Goal: Task Accomplishment & Management: Manage account settings

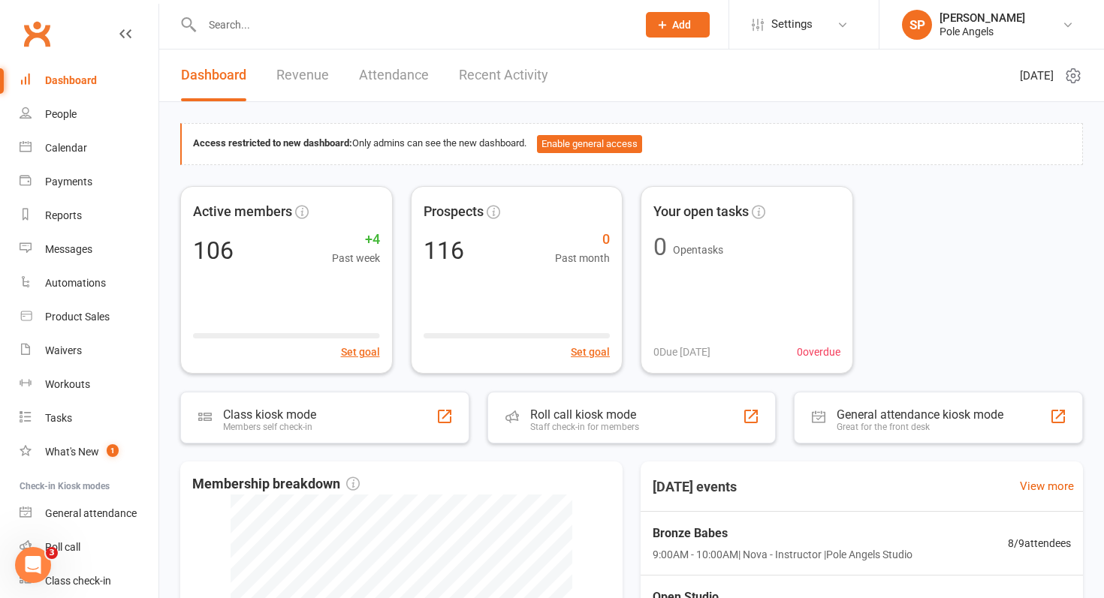
click at [495, 79] on link "Recent Activity" at bounding box center [503, 76] width 89 height 52
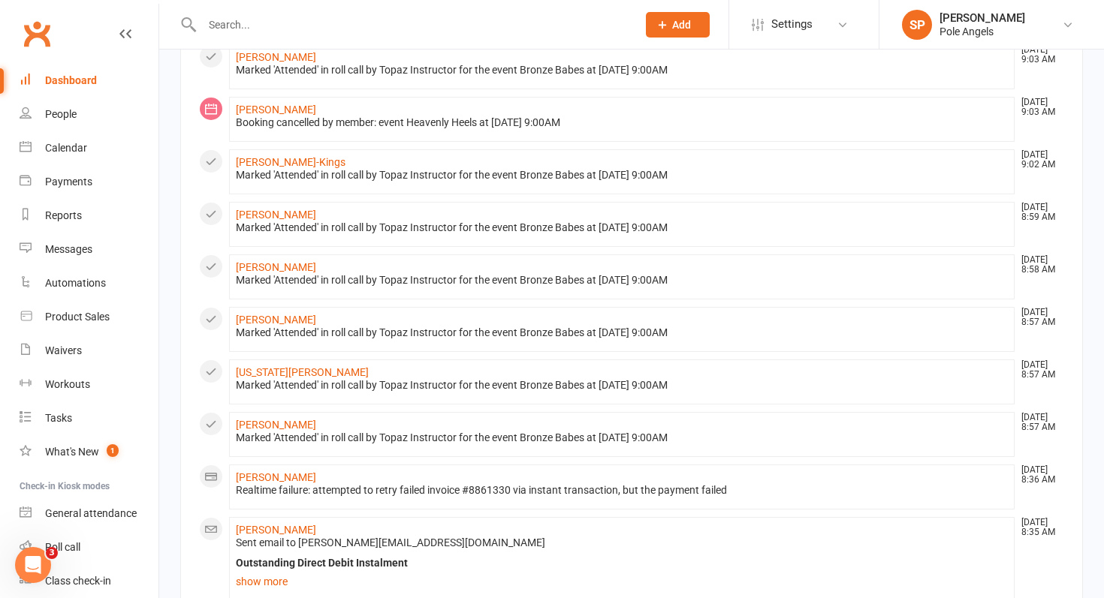
scroll to position [193, 0]
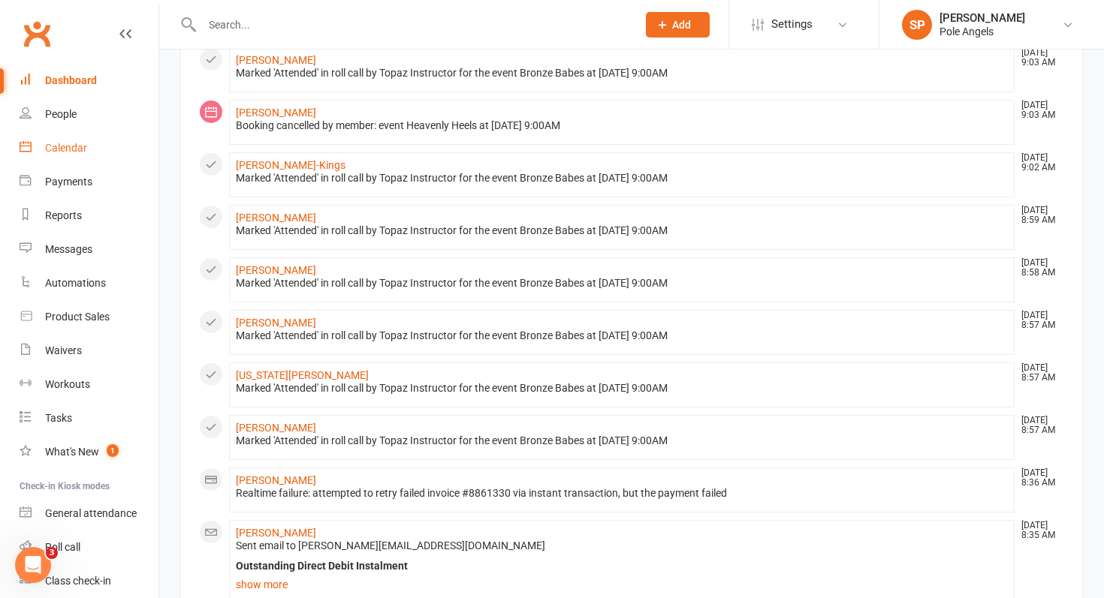
click at [76, 149] on div "Calendar" at bounding box center [66, 148] width 42 height 12
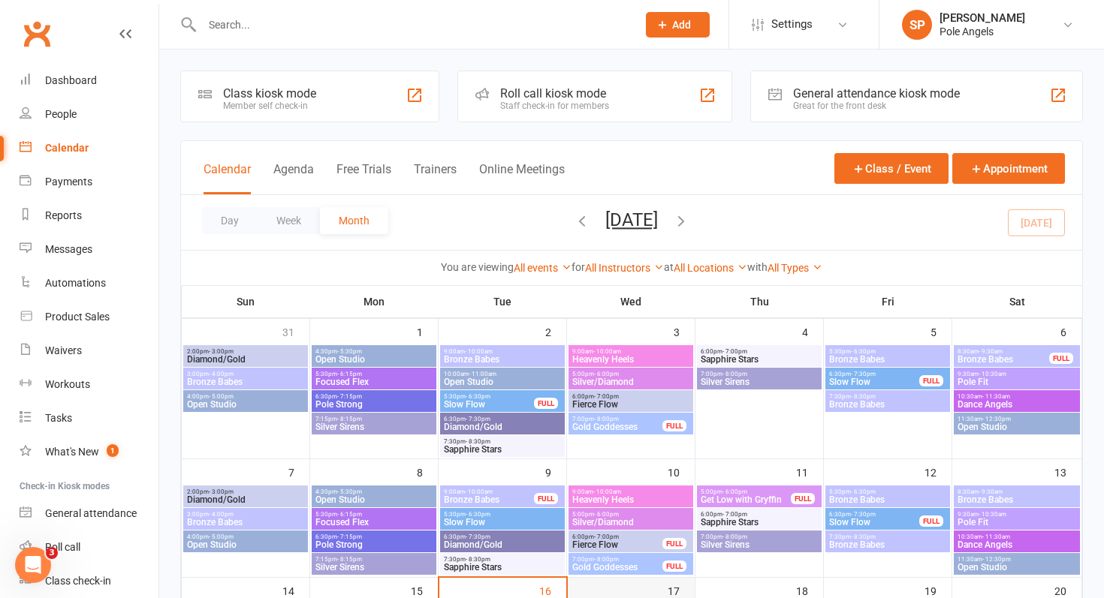
scroll to position [236, 0]
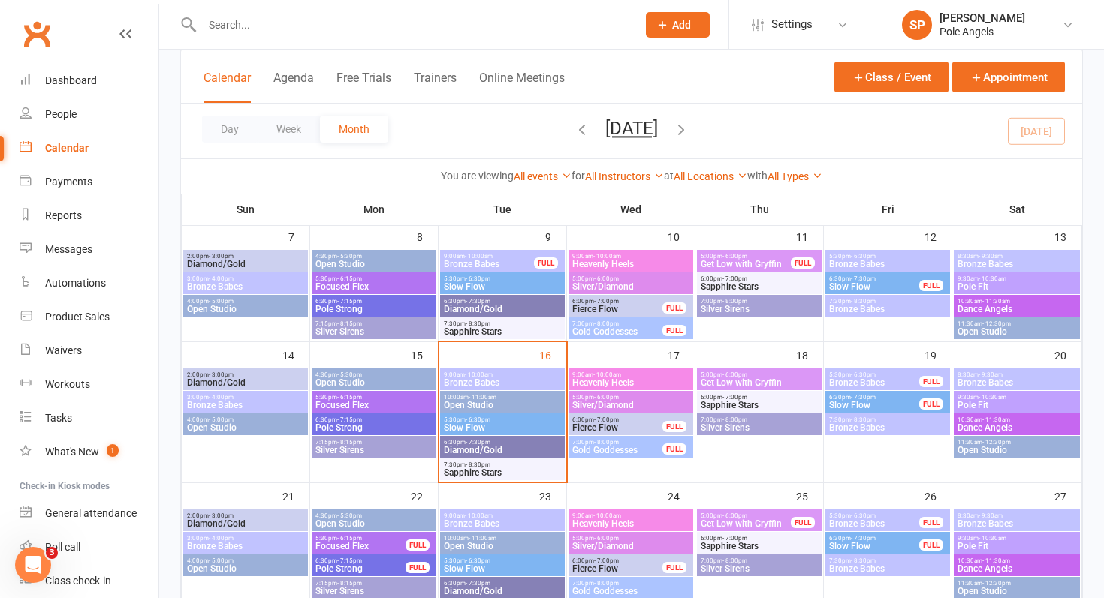
click at [505, 378] on span "Bronze Babes" at bounding box center [502, 382] width 119 height 9
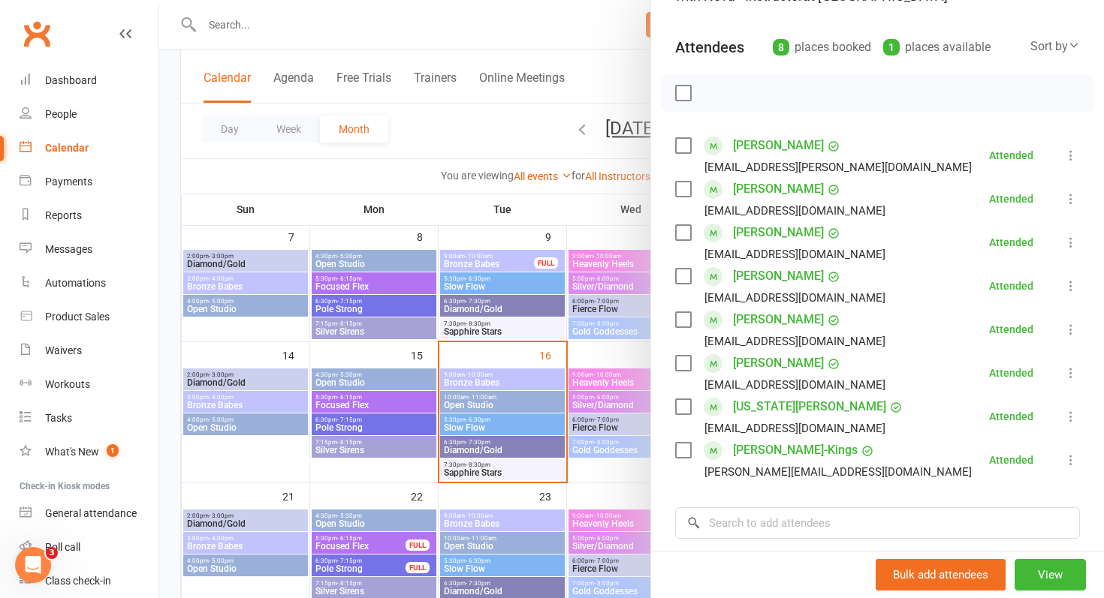
scroll to position [147, 0]
click at [600, 381] on div at bounding box center [631, 299] width 945 height 598
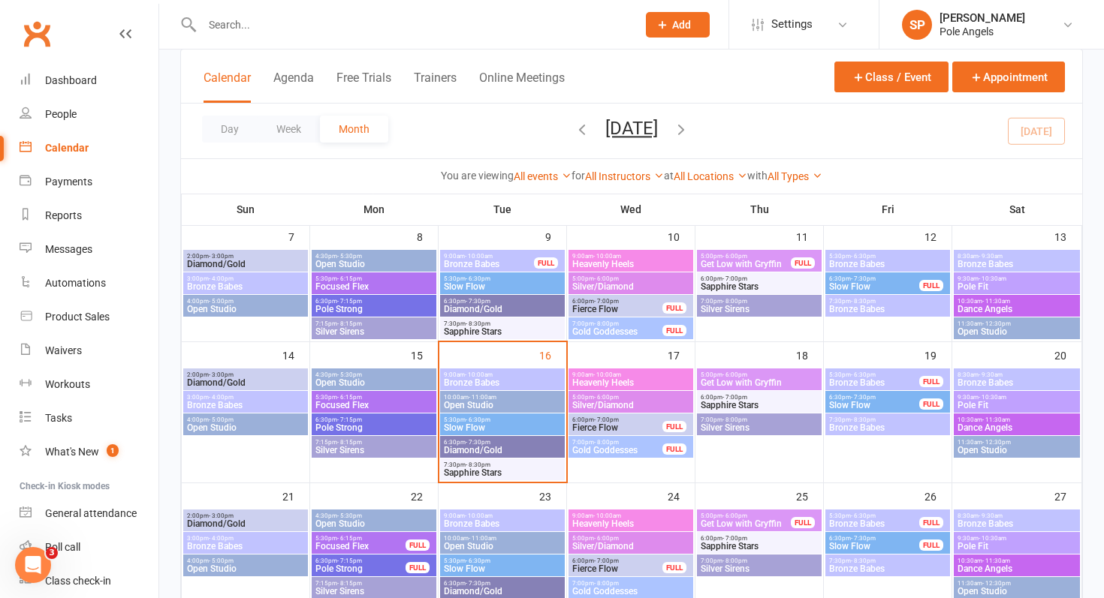
click at [600, 381] on span "Heavenly Heels" at bounding box center [630, 382] width 119 height 9
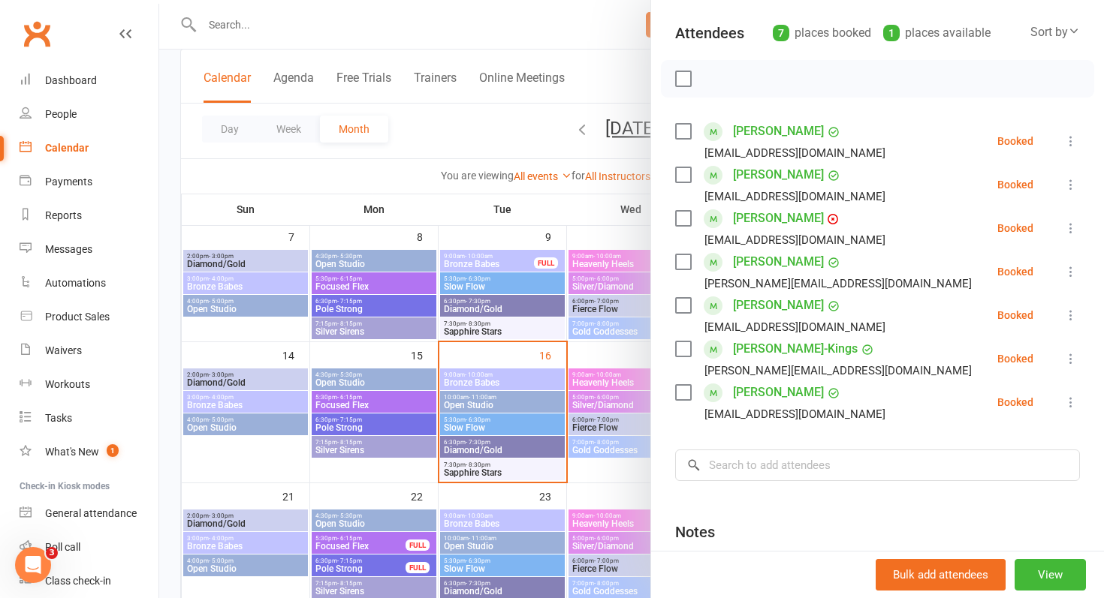
scroll to position [161, 0]
click at [68, 76] on div "Dashboard" at bounding box center [71, 80] width 52 height 12
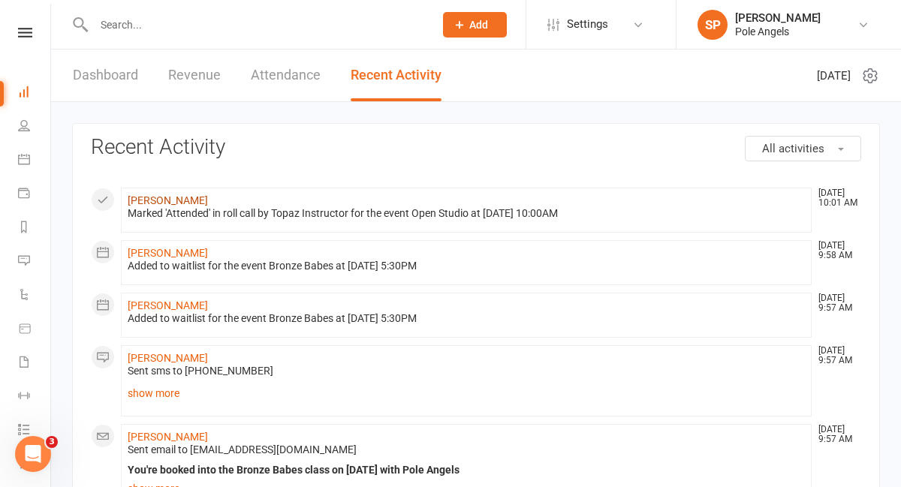
click at [163, 198] on link "[PERSON_NAME]" at bounding box center [168, 200] width 80 height 12
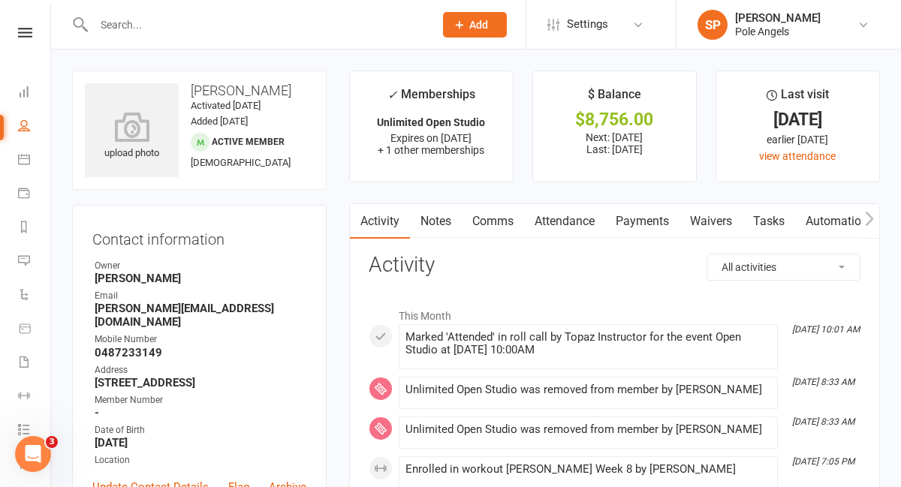
click at [657, 220] on link "Payments" at bounding box center [642, 221] width 74 height 35
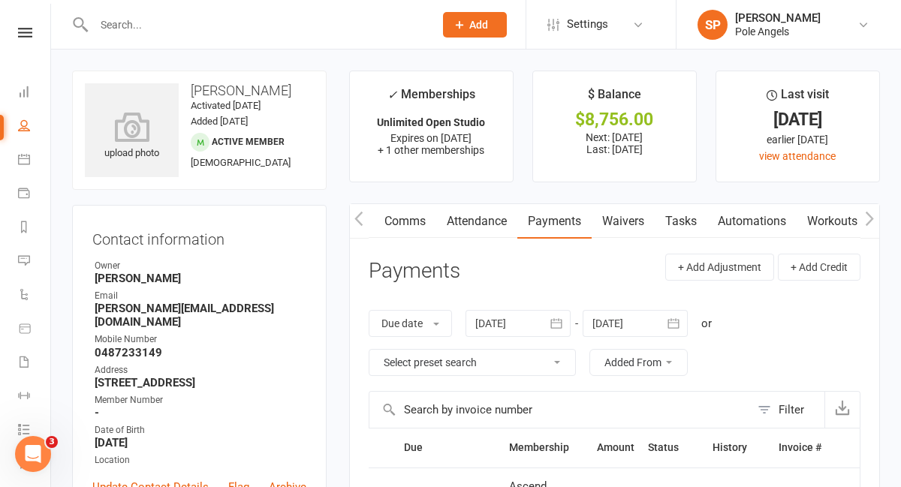
scroll to position [0, 354]
click at [571, 224] on link "Workouts" at bounding box center [573, 221] width 71 height 35
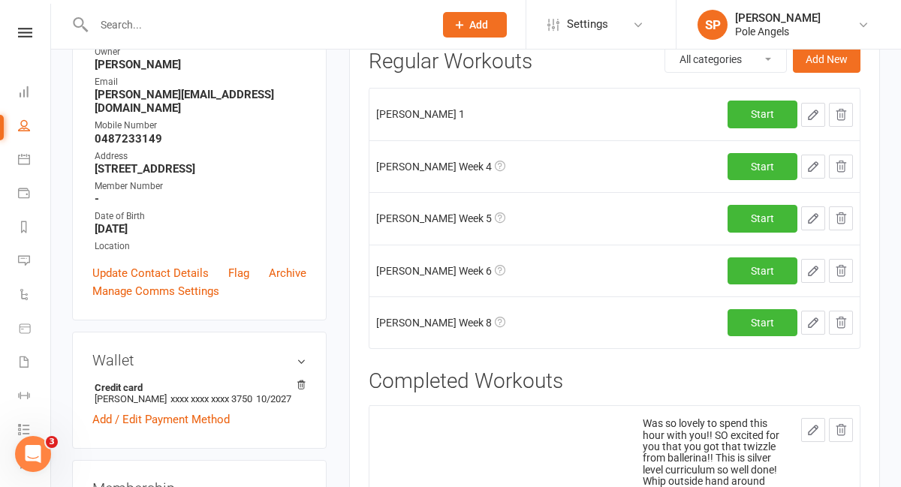
scroll to position [216, 0]
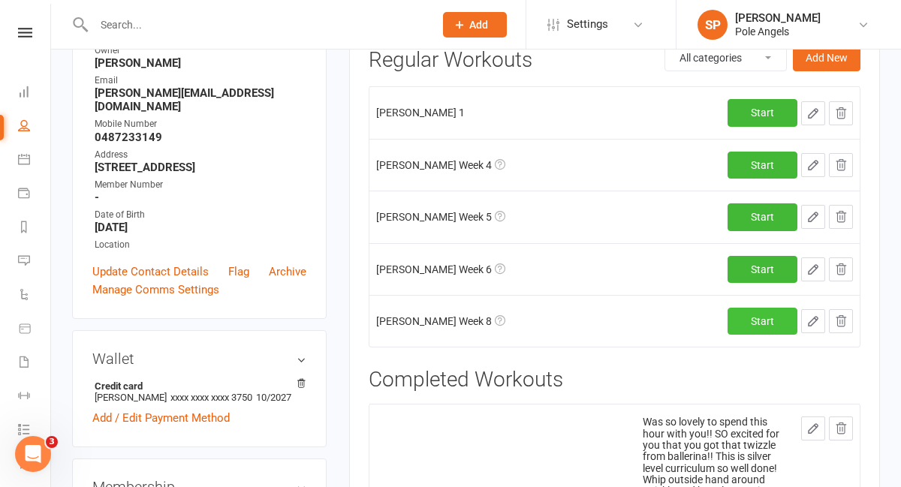
click at [761, 311] on link "Start" at bounding box center [763, 321] width 70 height 27
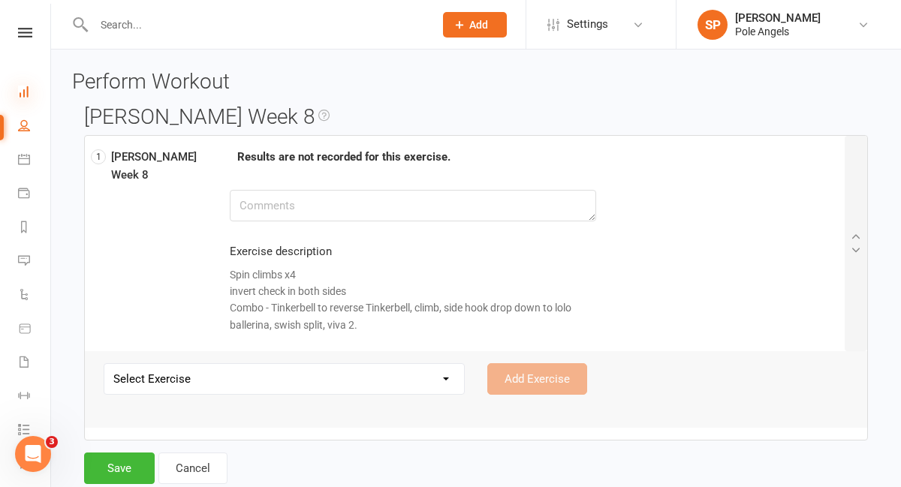
click at [22, 91] on icon at bounding box center [24, 92] width 12 height 12
